Goal: Entertainment & Leisure: Consume media (video, audio)

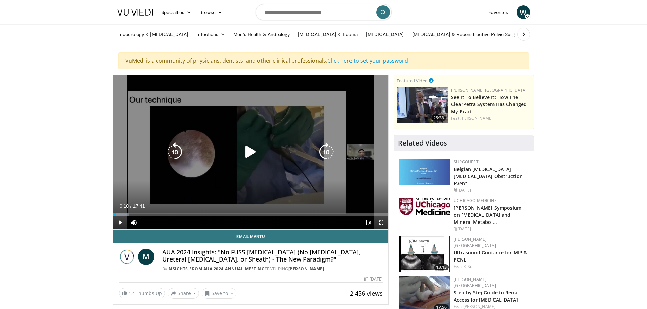
click at [252, 148] on icon "Video Player" at bounding box center [250, 152] width 19 height 19
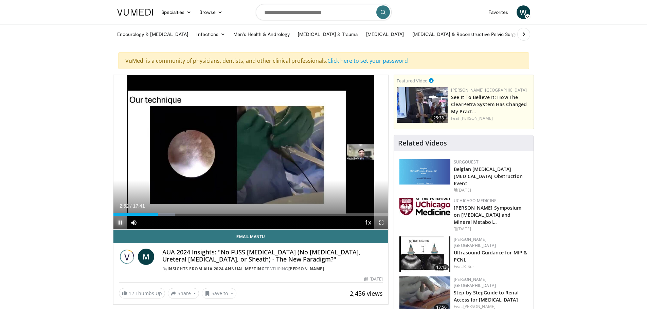
click at [124, 221] on span "Video Player" at bounding box center [120, 223] width 14 height 14
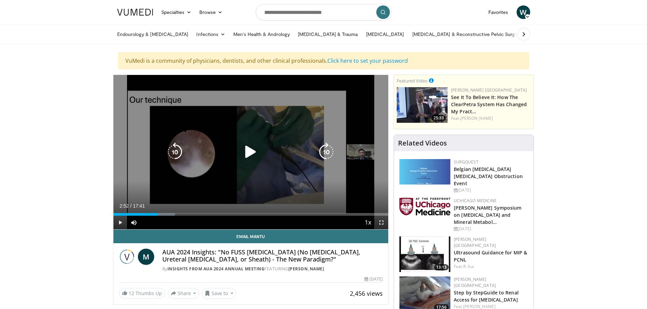
click at [248, 153] on icon "Video Player" at bounding box center [250, 152] width 19 height 19
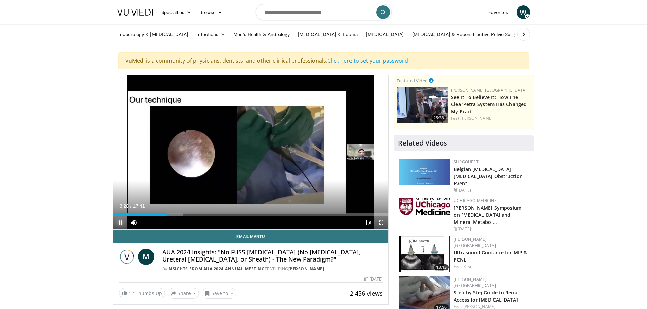
click at [119, 221] on span "Video Player" at bounding box center [120, 223] width 14 height 14
click at [232, 212] on div "Loaded : 43.91% 06:46 07:38" at bounding box center [250, 212] width 275 height 6
click at [245, 215] on div "Progress Bar" at bounding box center [245, 214] width 1 height 3
click at [256, 215] on div "Progress Bar" at bounding box center [256, 214] width 1 height 3
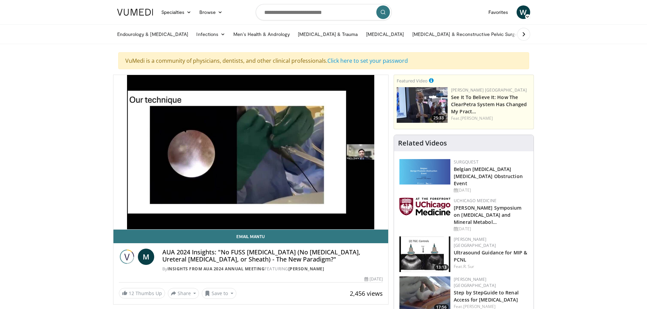
click at [268, 214] on div "10 seconds Tap to unmute" at bounding box center [250, 152] width 275 height 154
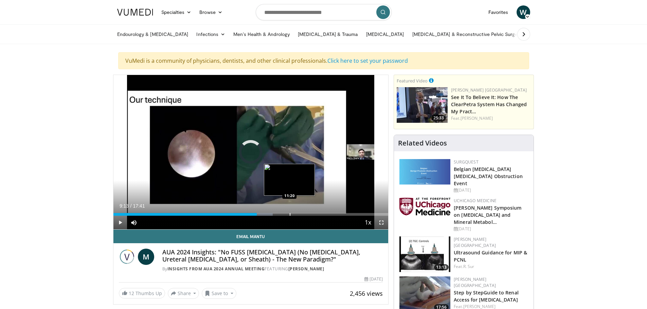
click at [290, 214] on div "Progress Bar" at bounding box center [290, 214] width 1 height 3
click at [283, 214] on div "Progress Bar" at bounding box center [283, 214] width 1 height 3
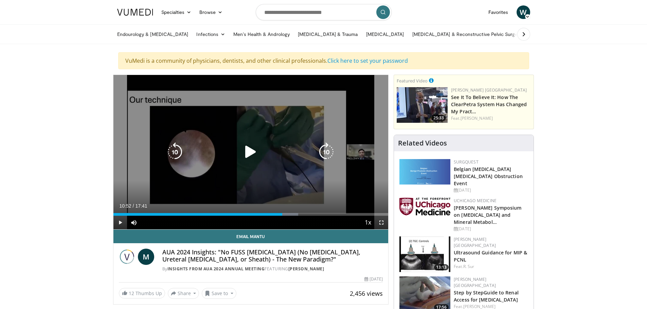
click at [198, 192] on div "10 seconds Tap to unmute" at bounding box center [250, 152] width 275 height 154
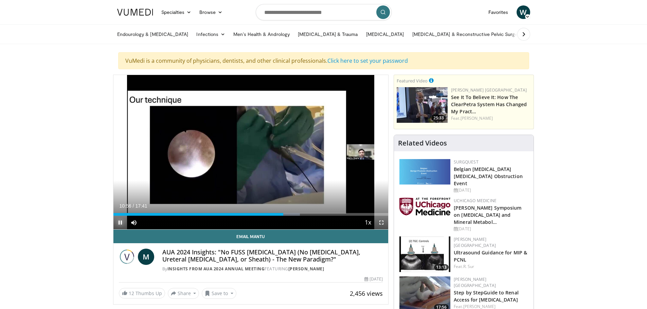
click at [121, 222] on span "Video Player" at bounding box center [120, 223] width 14 height 14
click at [122, 220] on span "Video Player" at bounding box center [120, 223] width 14 height 14
click at [120, 223] on span "Video Player" at bounding box center [120, 223] width 14 height 14
click at [334, 214] on div "Progress Bar" at bounding box center [334, 214] width 1 height 3
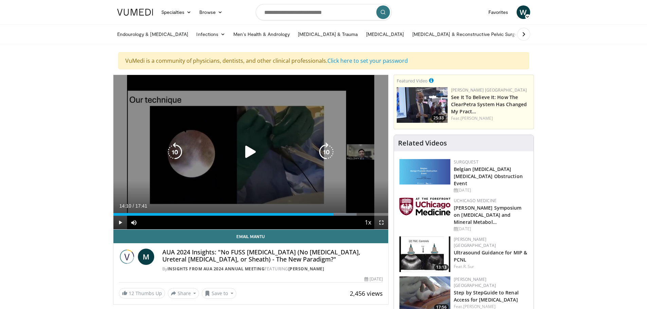
click at [338, 198] on div "10 seconds Tap to unmute" at bounding box center [250, 152] width 275 height 154
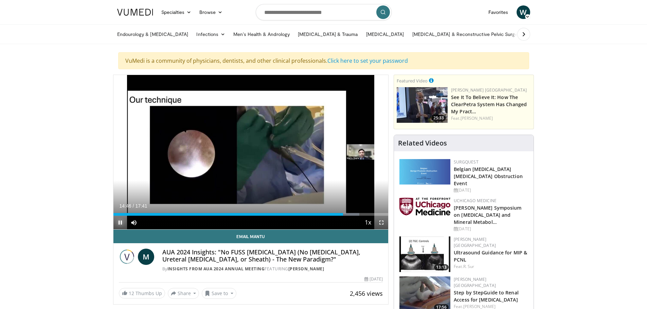
click at [120, 221] on span "Video Player" at bounding box center [120, 223] width 14 height 14
click at [125, 223] on span "Video Player" at bounding box center [120, 223] width 14 height 14
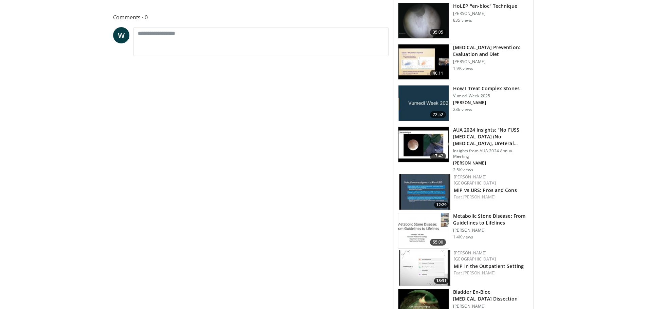
scroll to position [339, 0]
